Goal: Task Accomplishment & Management: Complete application form

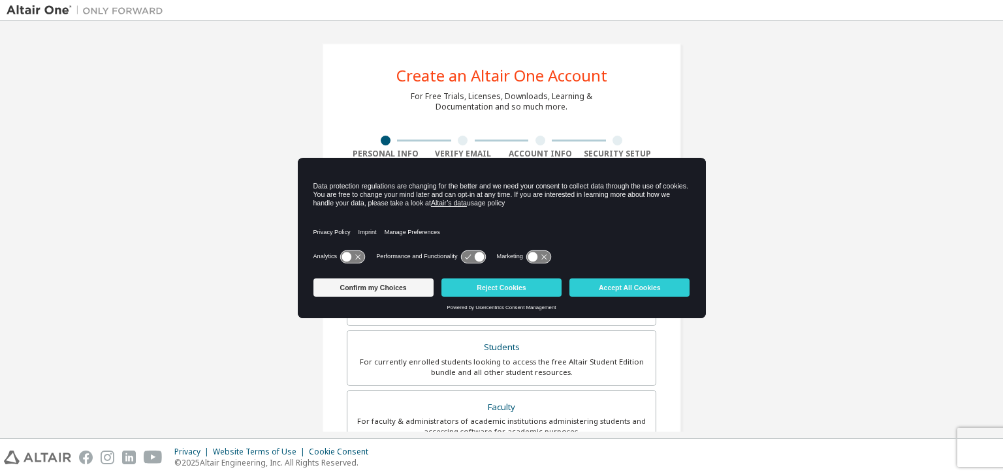
click at [481, 215] on body "Create an Altair One Account For Free Trials, Licenses, Downloads, Learning & D…" at bounding box center [501, 238] width 1003 height 476
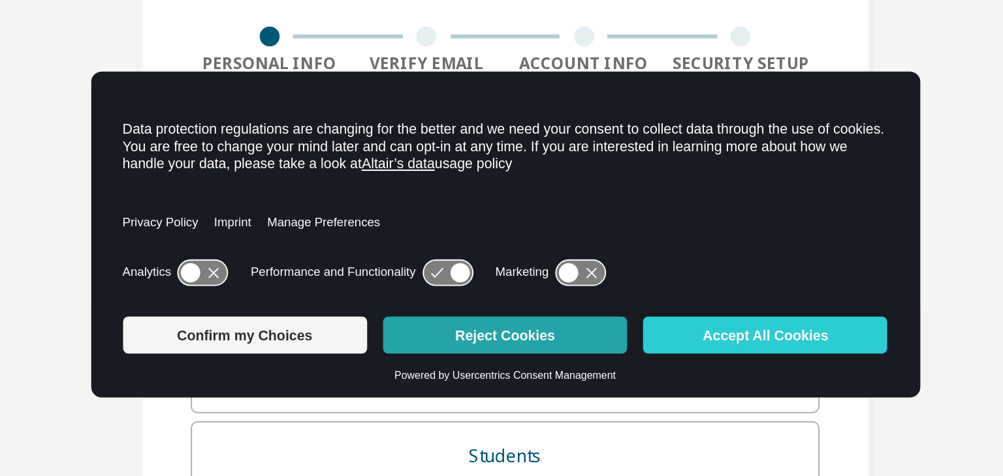
click at [490, 282] on button "Reject Cookies" at bounding box center [501, 288] width 120 height 18
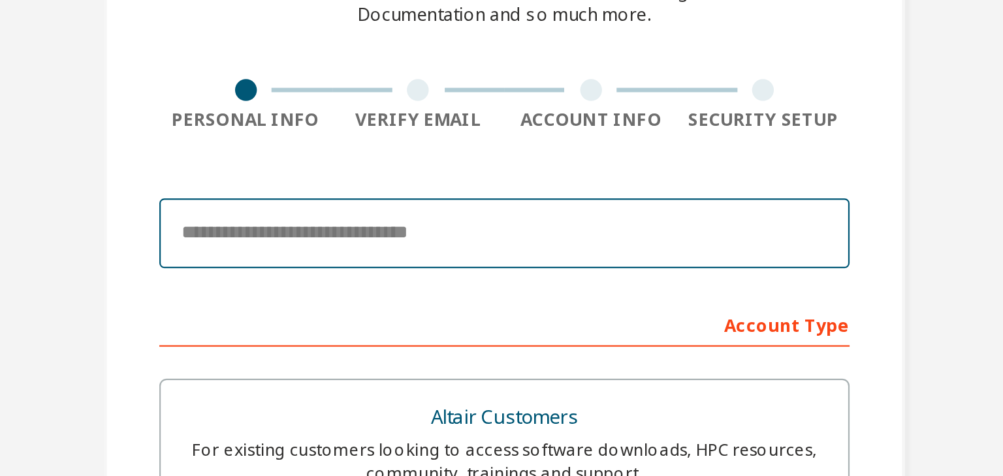
drag, startPoint x: 505, startPoint y: 242, endPoint x: 505, endPoint y: 209, distance: 33.3
click at [505, 209] on input "email" at bounding box center [501, 204] width 309 height 31
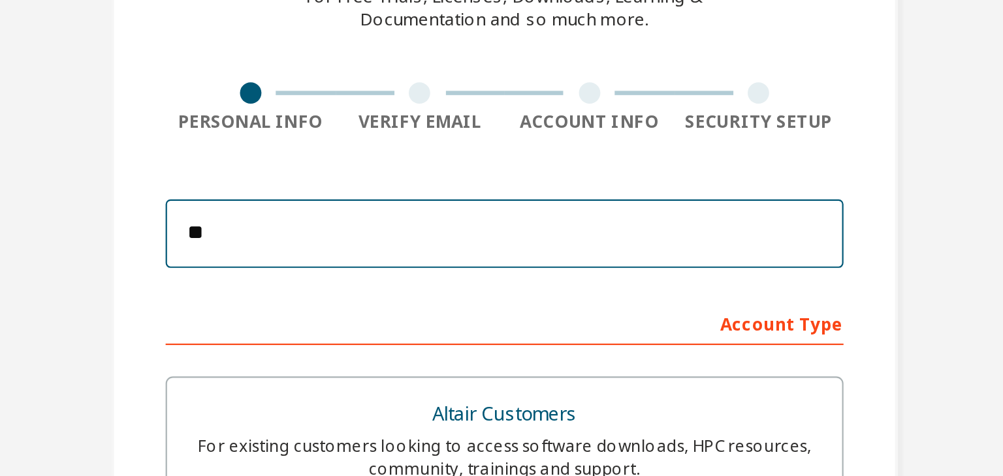
type input "*"
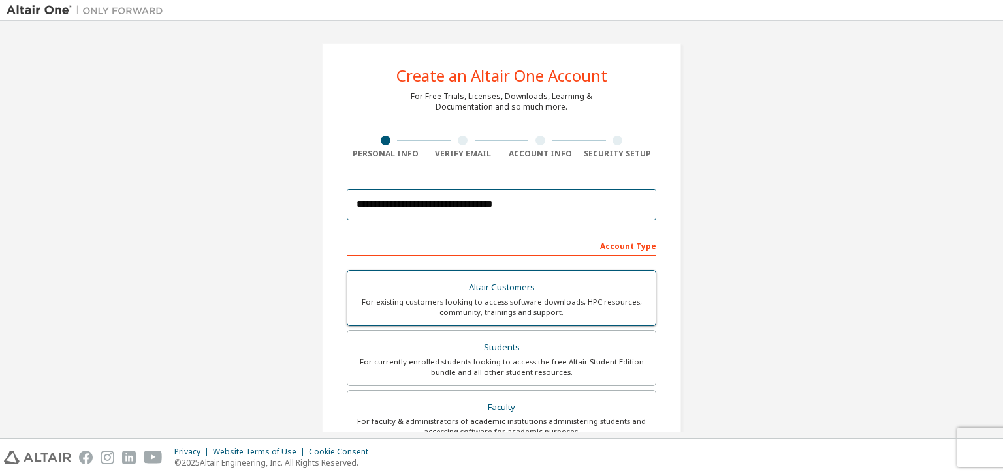
scroll to position [88, 0]
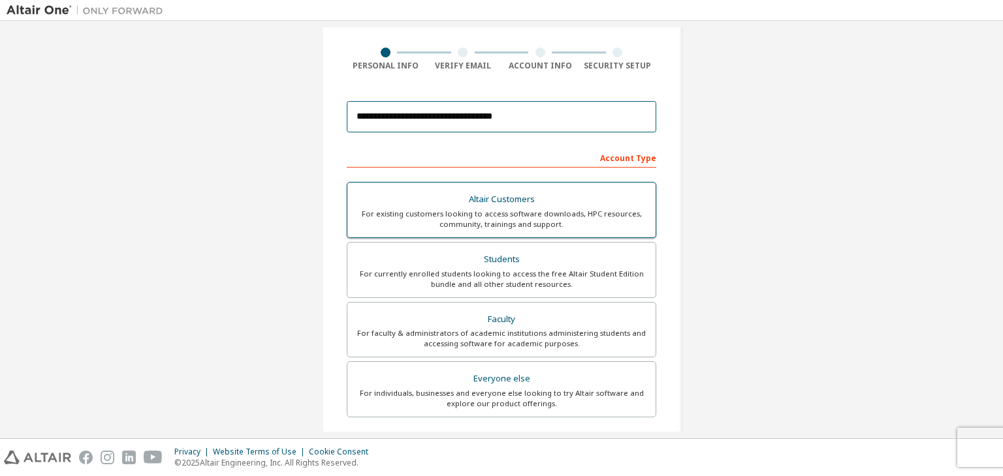
type input "**********"
click at [482, 274] on div "For currently enrolled students looking to access the free Altair Student Editi…" at bounding box center [501, 279] width 292 height 21
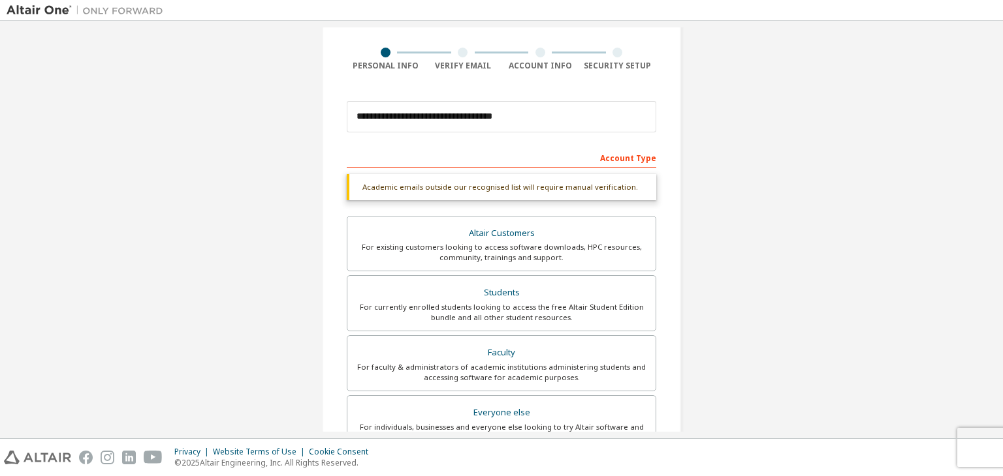
scroll to position [318, 0]
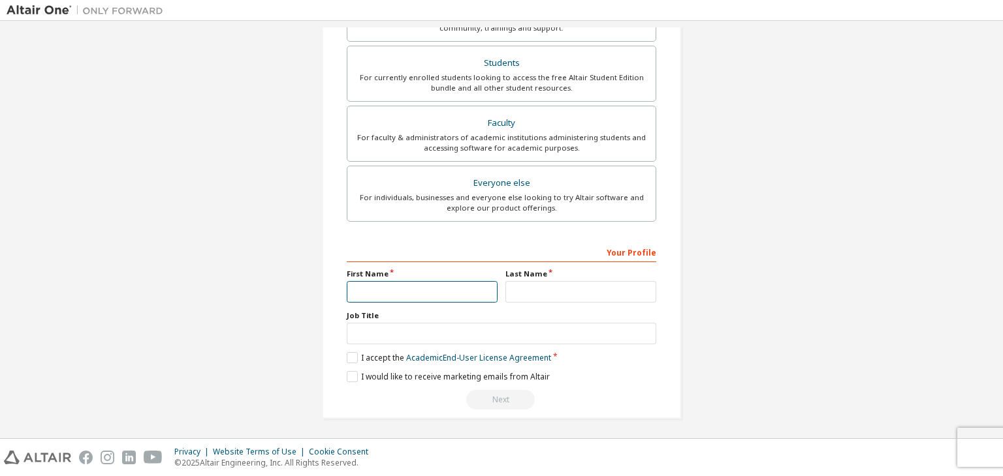
click at [454, 290] on input "text" at bounding box center [422, 292] width 151 height 22
type input "*****"
click at [537, 294] on input "text" at bounding box center [580, 292] width 151 height 22
type input "********"
click at [367, 354] on label "I accept the Academic End-User License Agreement" at bounding box center [449, 357] width 204 height 11
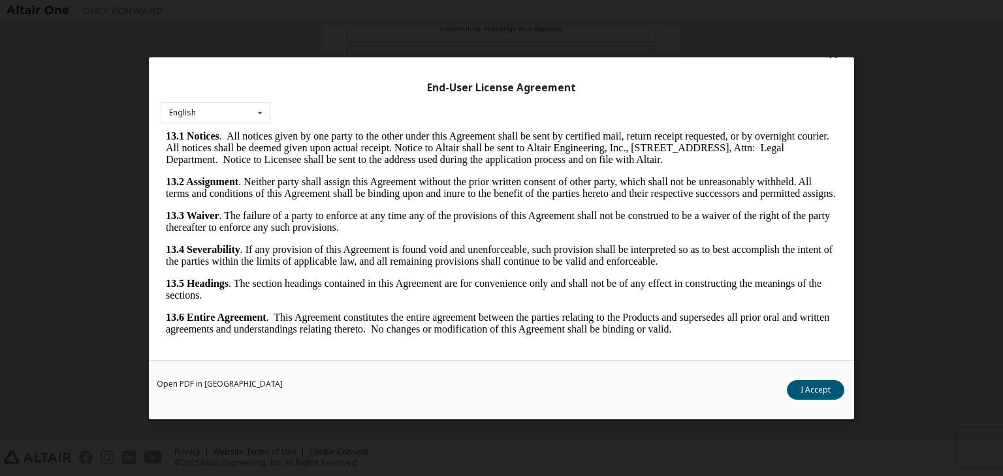
scroll to position [20, 0]
click at [818, 397] on button "I Accept" at bounding box center [814, 391] width 57 height 20
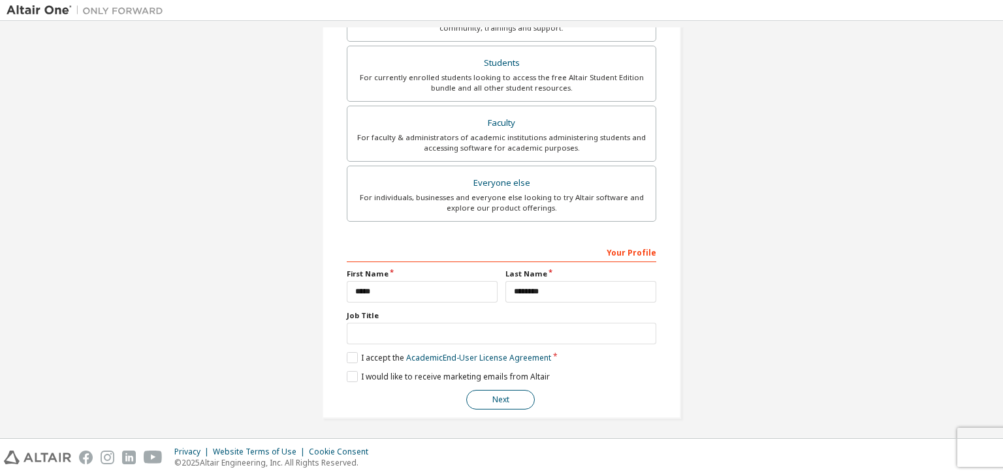
click at [486, 396] on button "Next" at bounding box center [500, 400] width 69 height 20
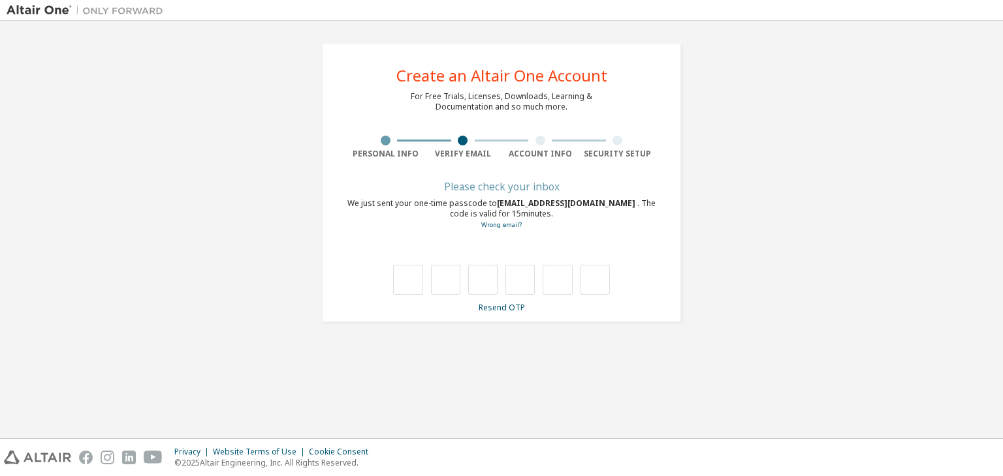
scroll to position [0, 0]
type input "*"
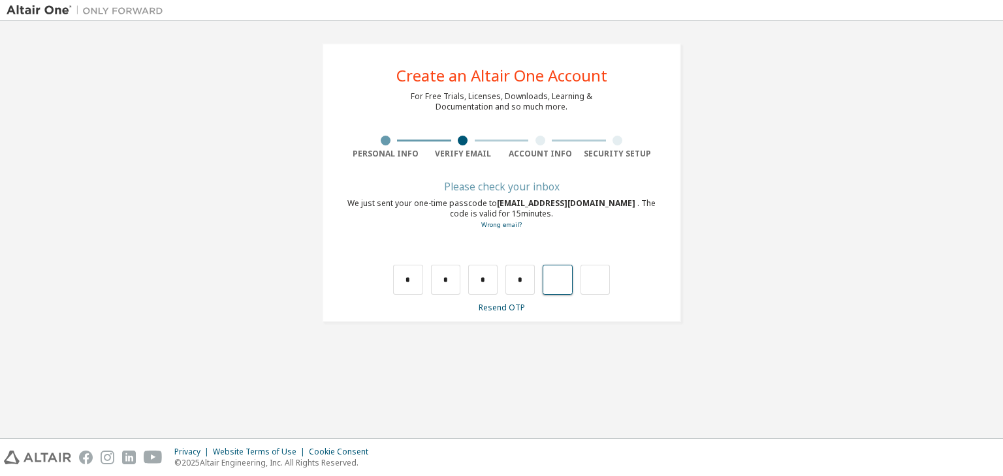
type input "*"
